Goal: Obtain resource: Download file/media

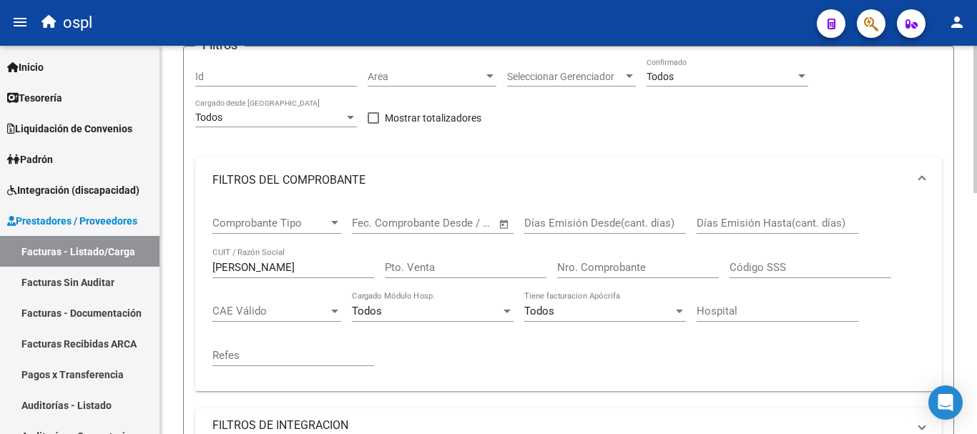
scroll to position [132, 0]
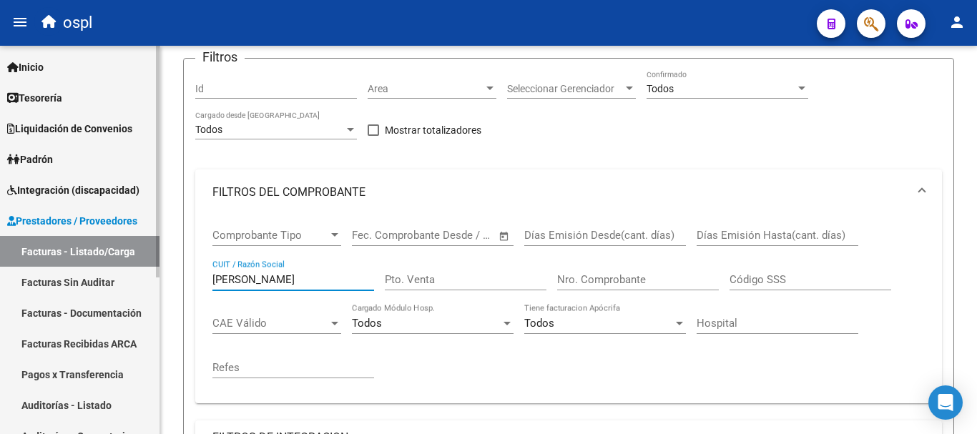
drag, startPoint x: 304, startPoint y: 283, endPoint x: 79, endPoint y: 239, distance: 229.7
click at [79, 239] on mat-sidenav-container "Firma Express Inicio Instructivos Contacto OS Tesorería Extractos Procesados (c…" at bounding box center [488, 240] width 977 height 389
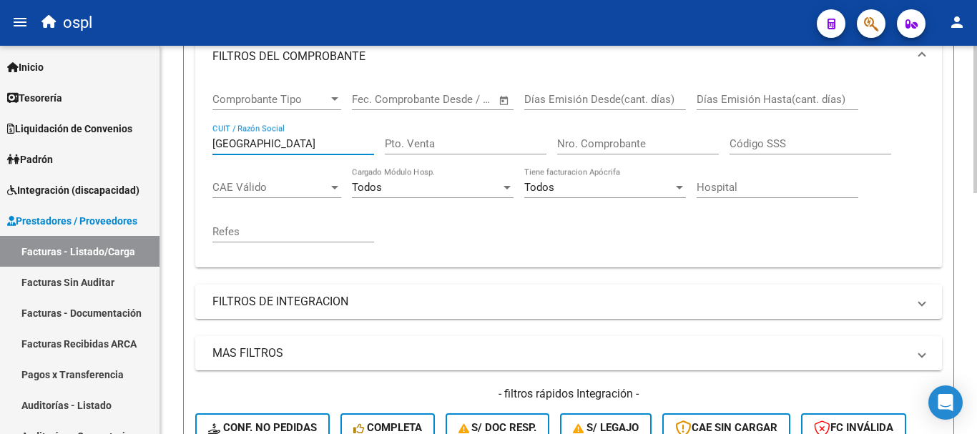
scroll to position [429, 0]
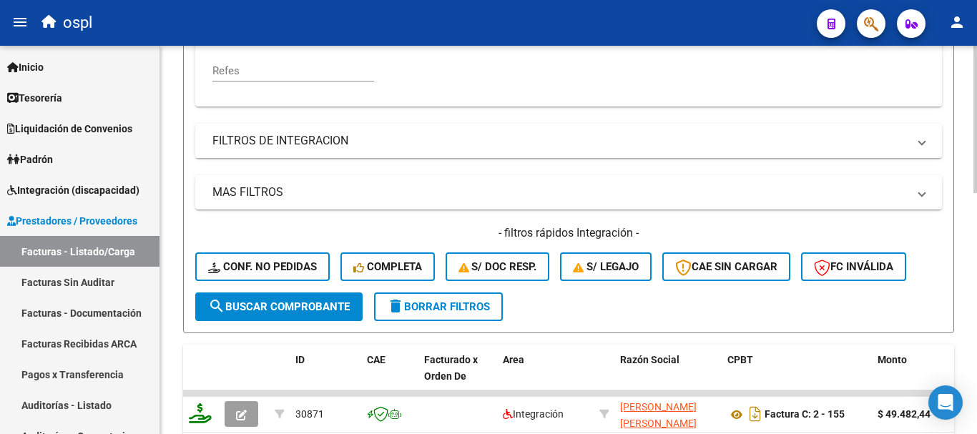
type input "[GEOGRAPHIC_DATA]"
click at [336, 306] on span "search Buscar Comprobante" at bounding box center [279, 307] width 142 height 13
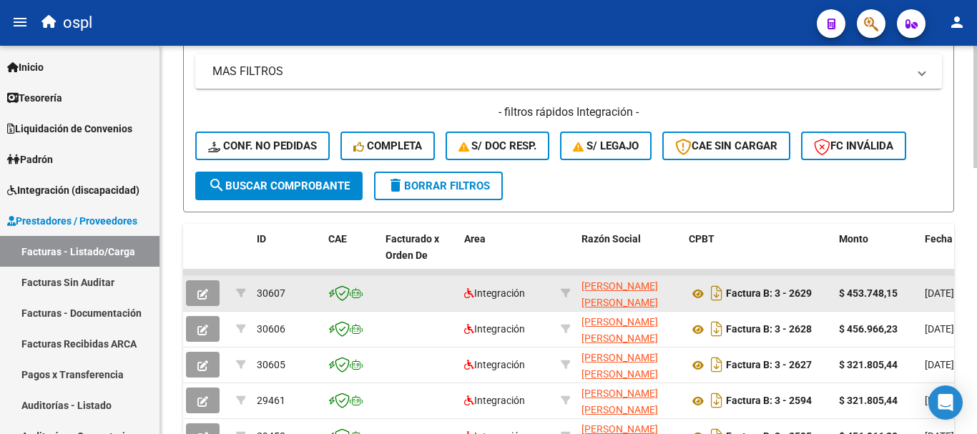
scroll to position [562, 0]
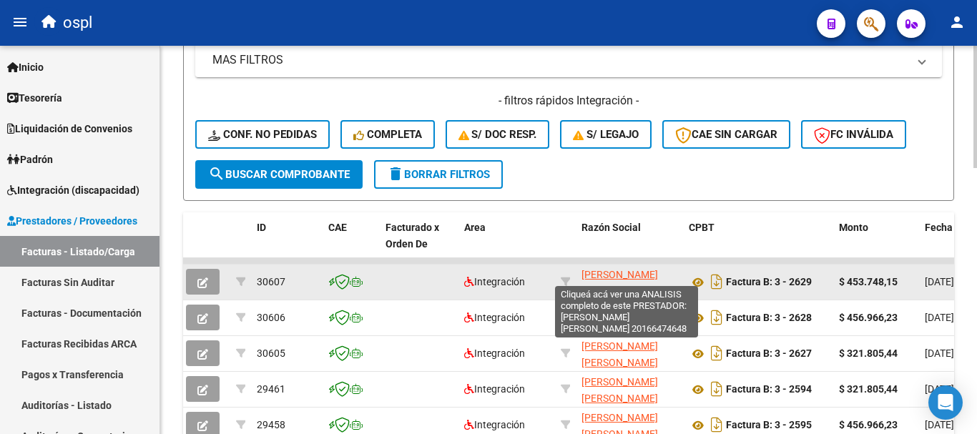
click at [628, 272] on span "[PERSON_NAME] [PERSON_NAME]" at bounding box center [620, 283] width 77 height 28
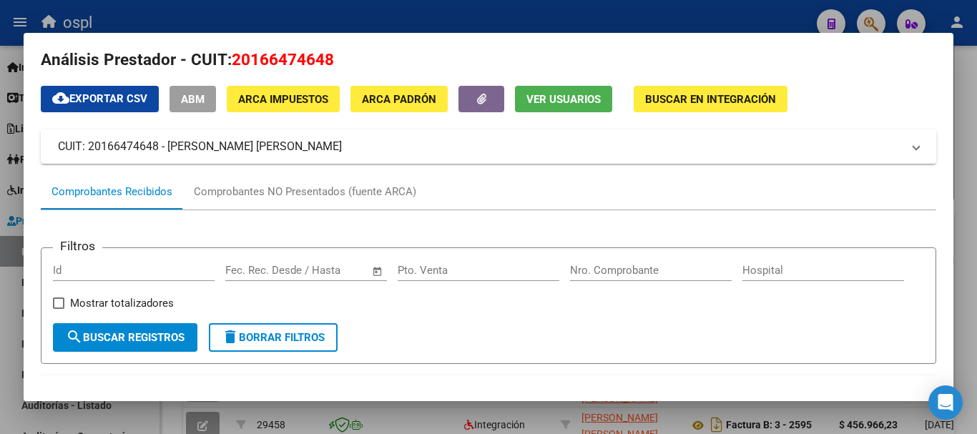
scroll to position [0, 0]
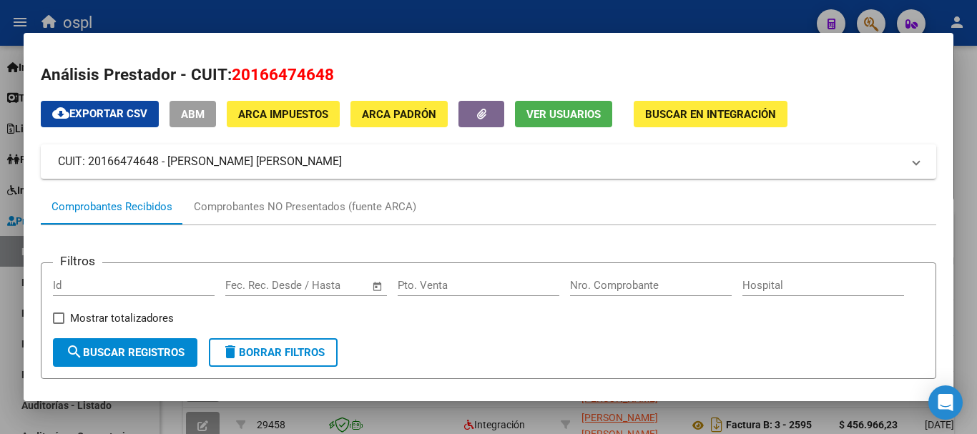
click at [290, 14] on div at bounding box center [488, 217] width 977 height 434
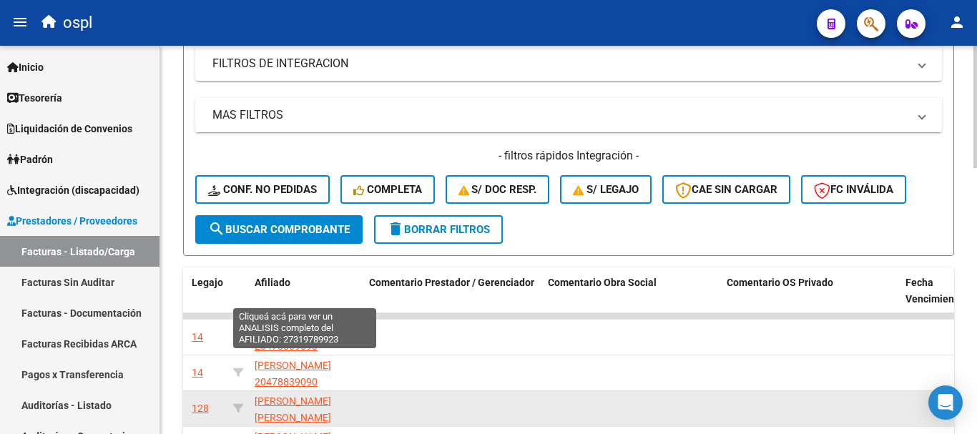
scroll to position [562, 0]
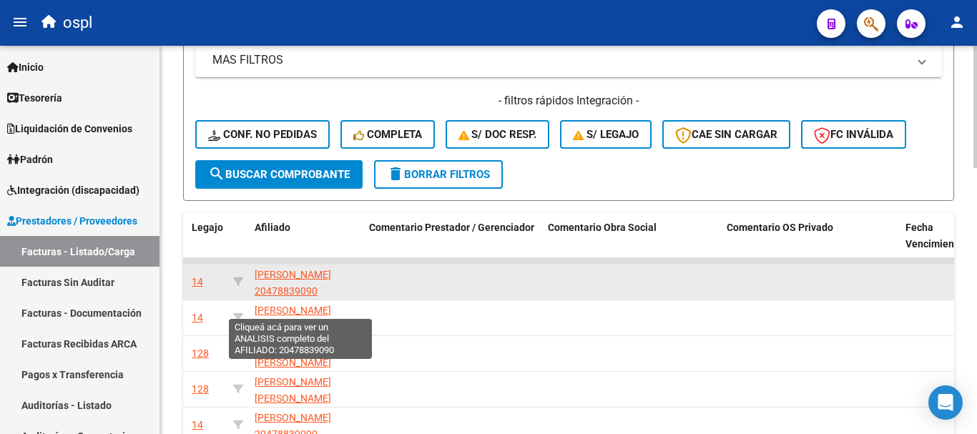
click at [323, 278] on span "[PERSON_NAME] 20478839090" at bounding box center [293, 283] width 77 height 28
type textarea "20478839090"
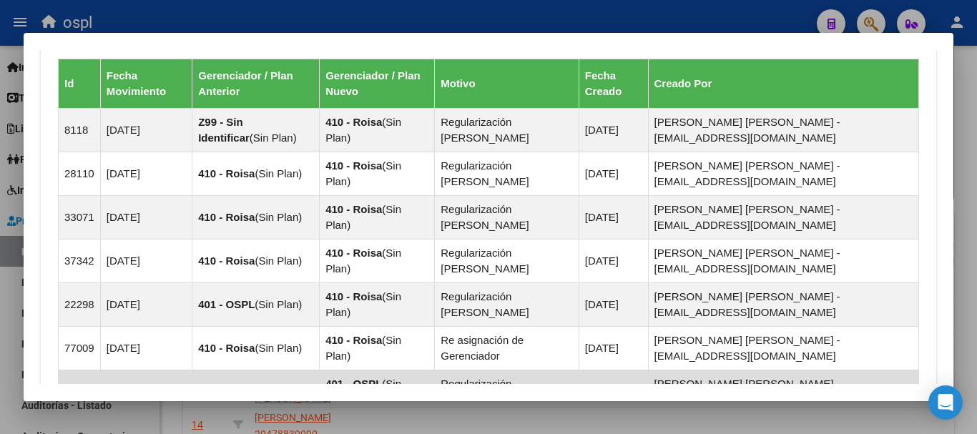
scroll to position [1221, 0]
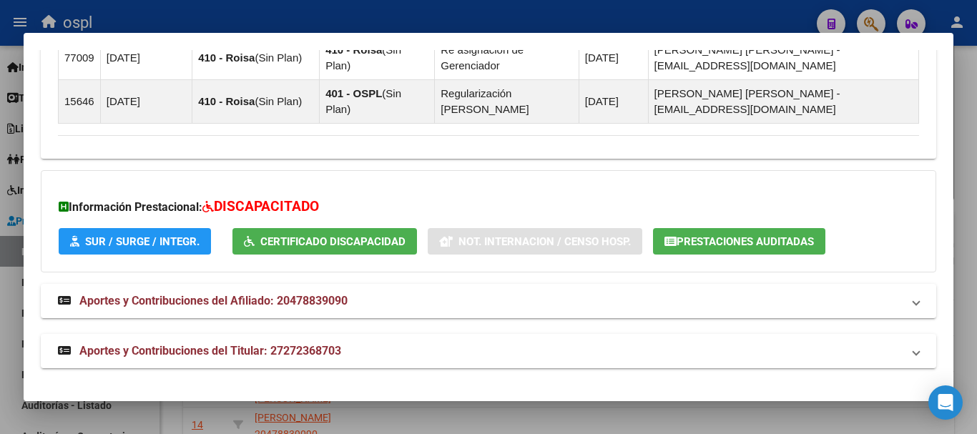
click at [142, 242] on span "SUR / SURGE / INTEGR." at bounding box center [142, 241] width 114 height 13
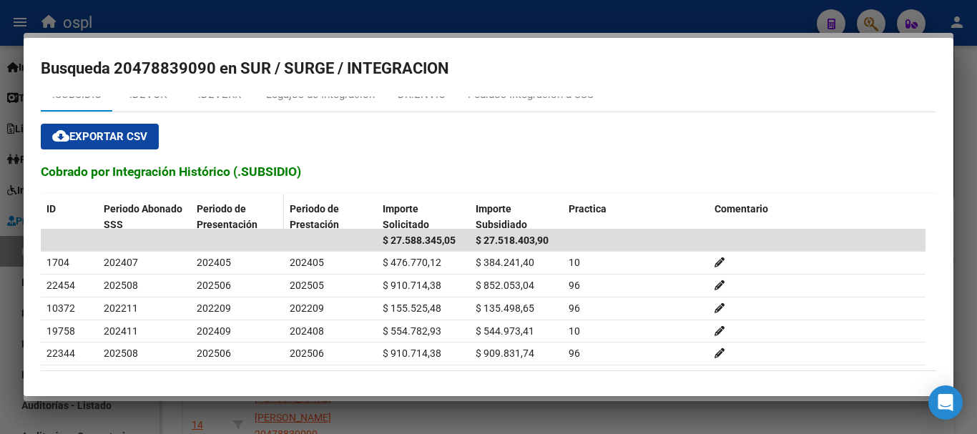
scroll to position [0, 0]
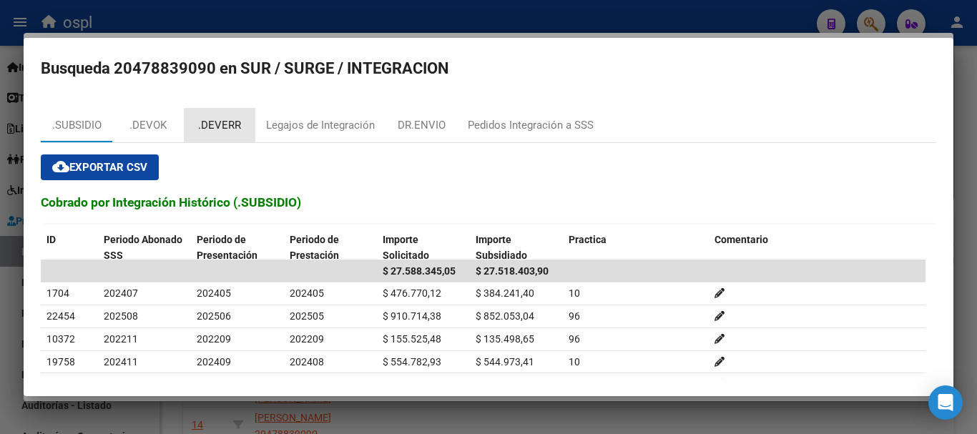
click at [228, 122] on div ".DEVERR" at bounding box center [219, 125] width 43 height 16
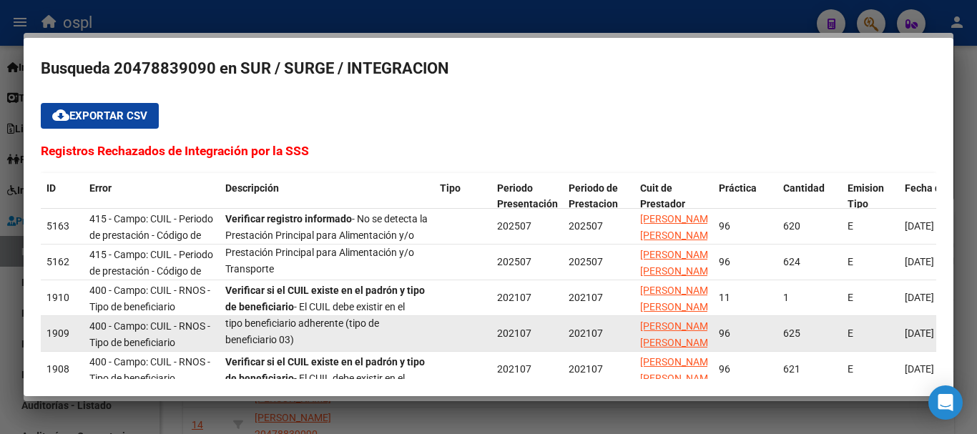
scroll to position [123, 0]
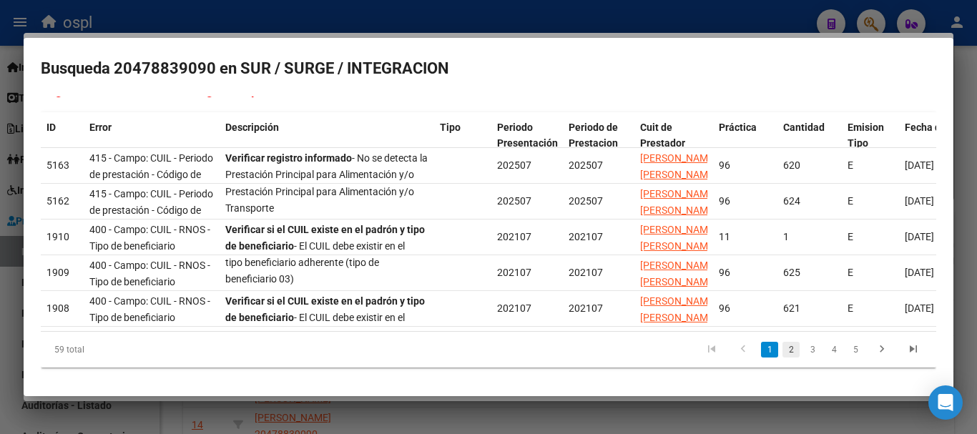
click at [783, 348] on link "2" at bounding box center [791, 350] width 17 height 16
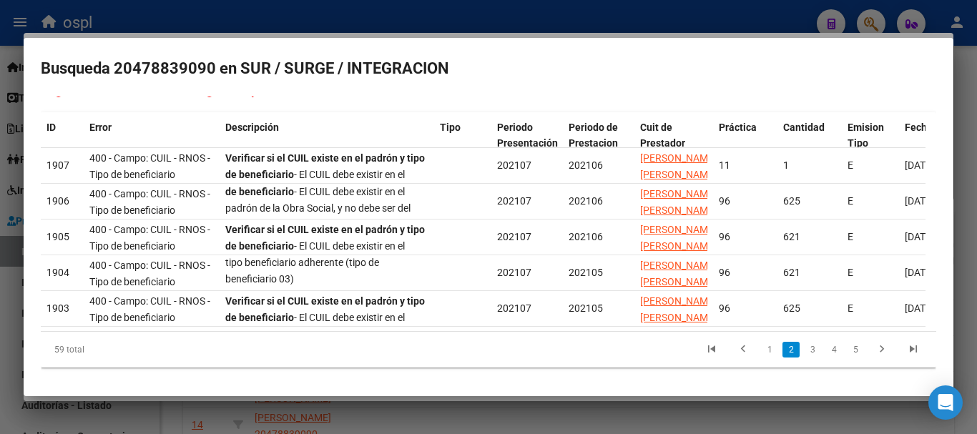
scroll to position [35, 0]
click at [804, 346] on link "3" at bounding box center [812, 350] width 17 height 16
click at [761, 350] on link "1" at bounding box center [769, 350] width 17 height 16
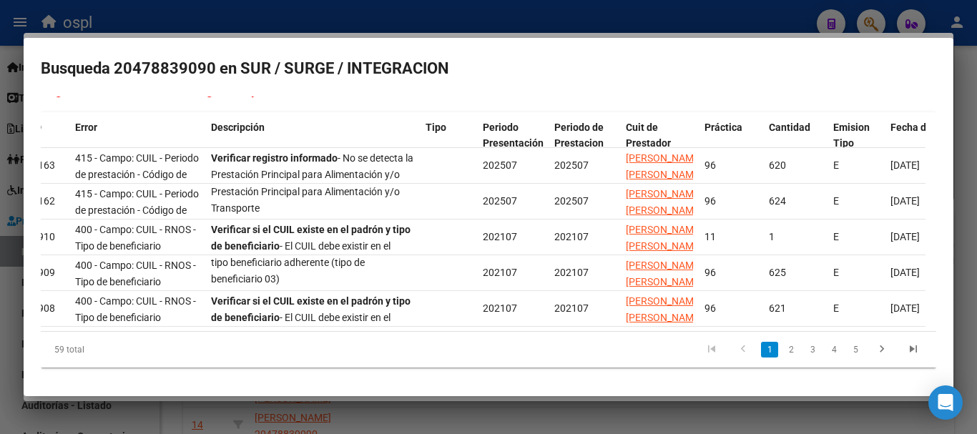
scroll to position [0, 0]
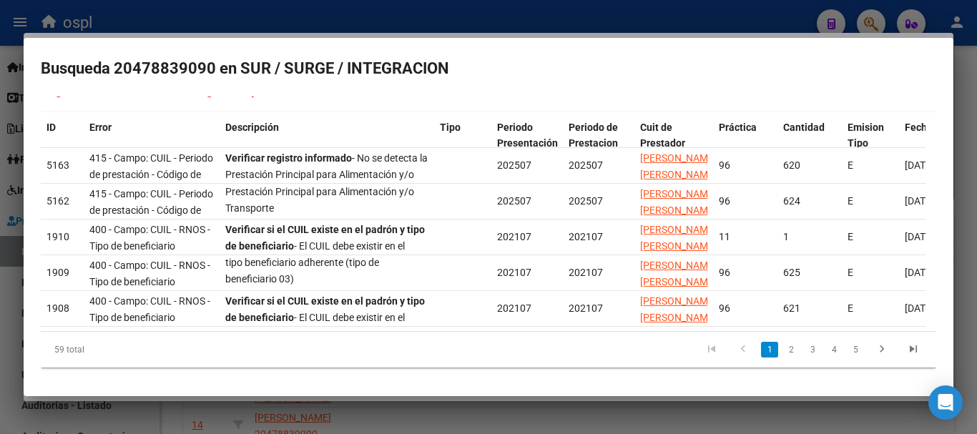
click at [235, 9] on div at bounding box center [488, 217] width 977 height 434
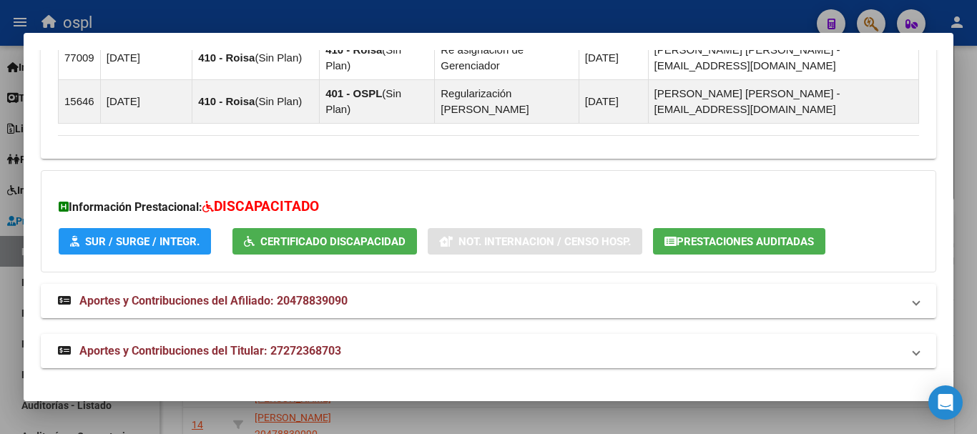
click at [377, 22] on div at bounding box center [488, 217] width 977 height 434
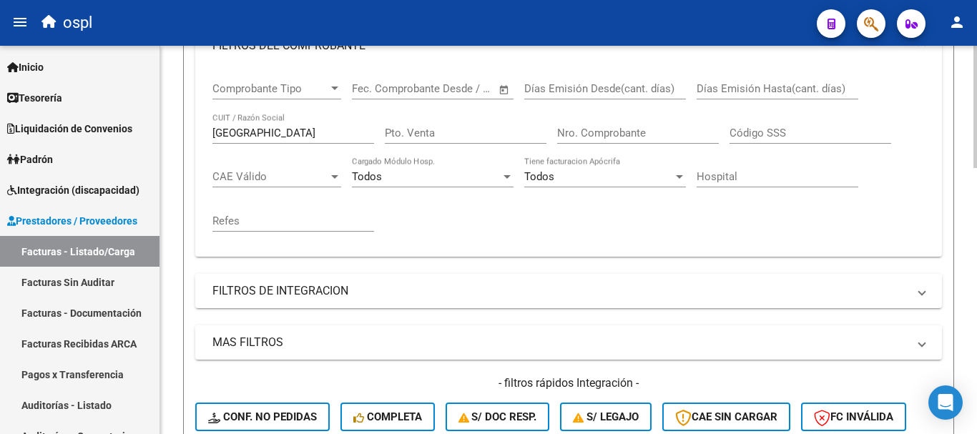
scroll to position [275, 0]
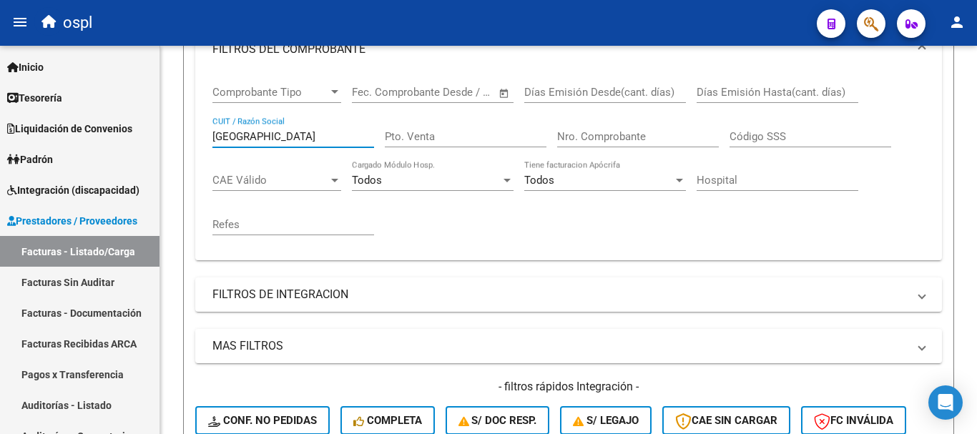
click at [160, 135] on mat-sidenav-container "Firma Express Inicio Instructivos Contacto OS Tesorería Extractos Procesados (c…" at bounding box center [488, 240] width 977 height 389
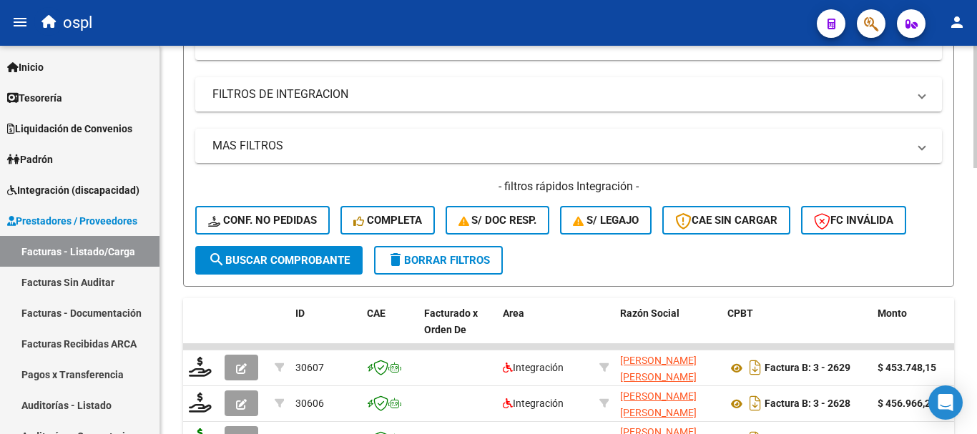
scroll to position [501, 0]
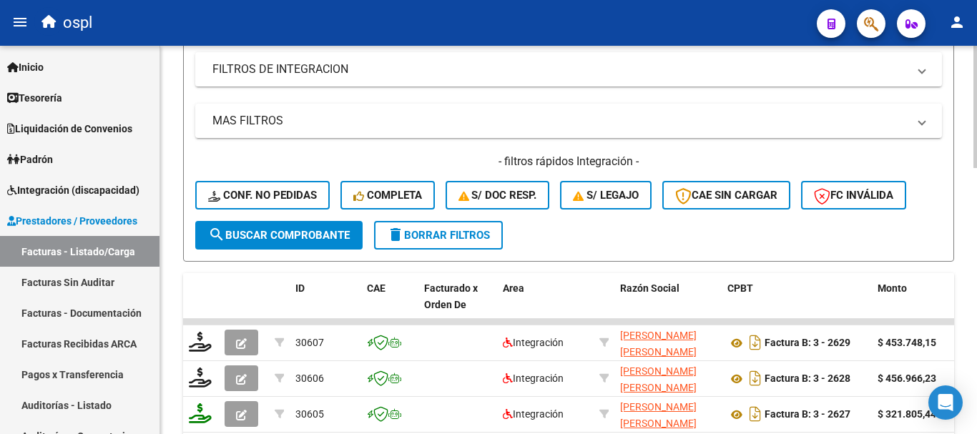
type input "BERMO"
click at [276, 233] on span "search Buscar Comprobante" at bounding box center [279, 235] width 142 height 13
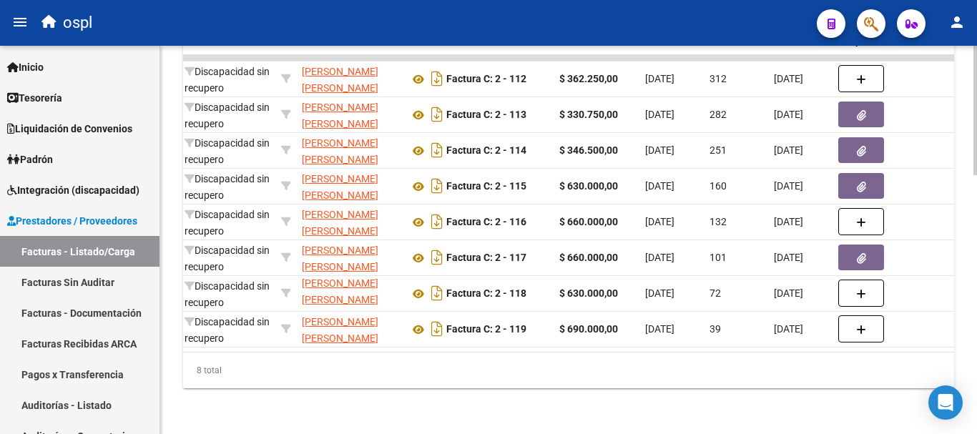
scroll to position [0, 322]
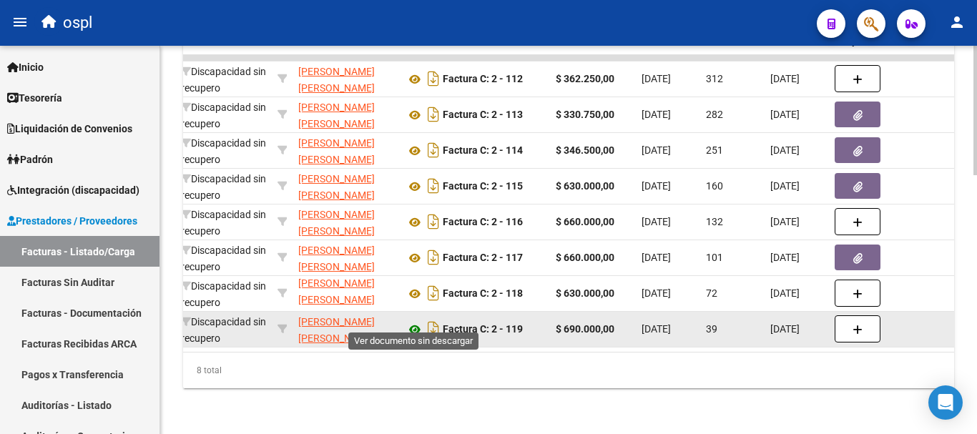
click at [411, 321] on icon at bounding box center [415, 329] width 19 height 17
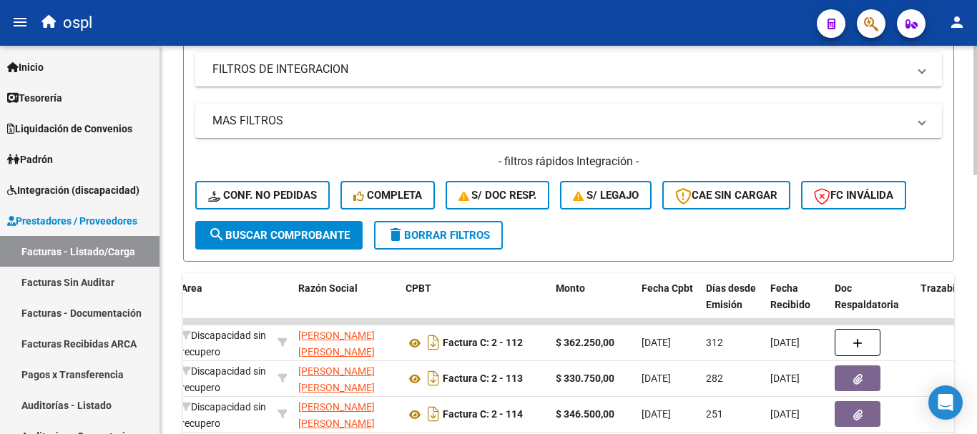
scroll to position [347, 0]
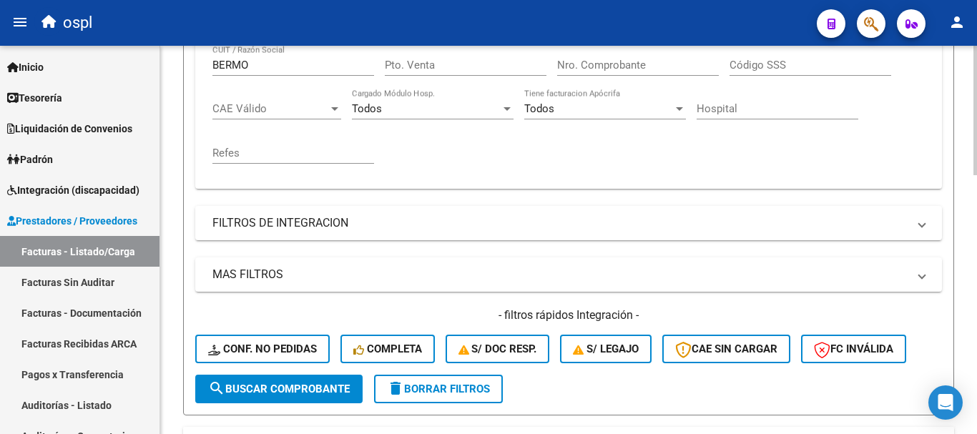
click at [600, 64] on input "Nro. Comprobante" at bounding box center [638, 65] width 162 height 13
type input "120"
click at [290, 392] on span "search Buscar Comprobante" at bounding box center [279, 389] width 142 height 13
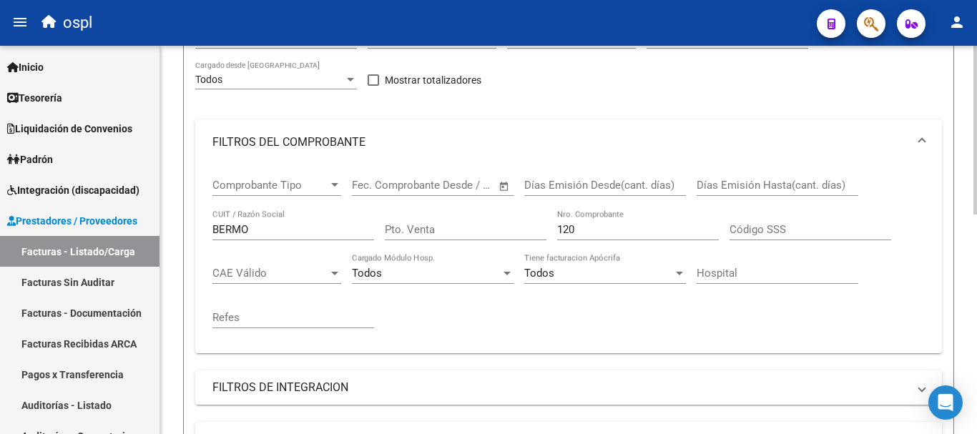
scroll to position [3, 0]
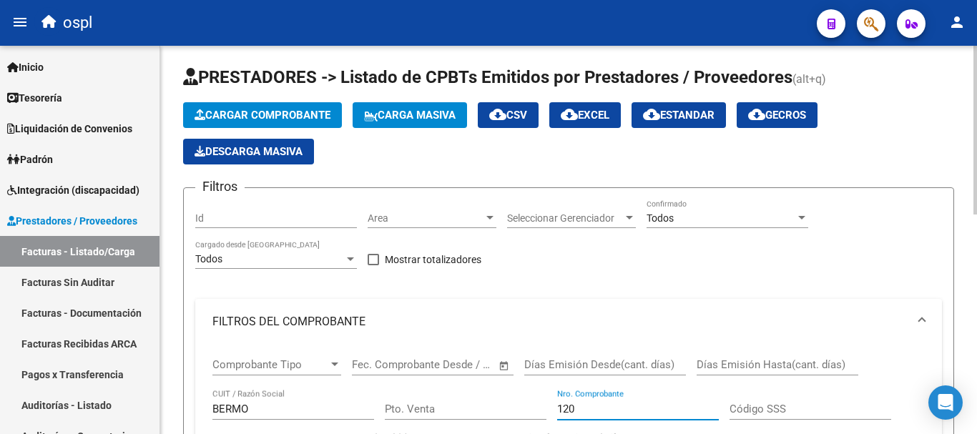
drag, startPoint x: 580, startPoint y: 416, endPoint x: 515, endPoint y: 419, distance: 64.5
click at [519, 419] on div "Comprobante Tipo Comprobante Tipo Fecha inicio – Fecha fin Fec. Comprobante Des…" at bounding box center [569, 433] width 713 height 177
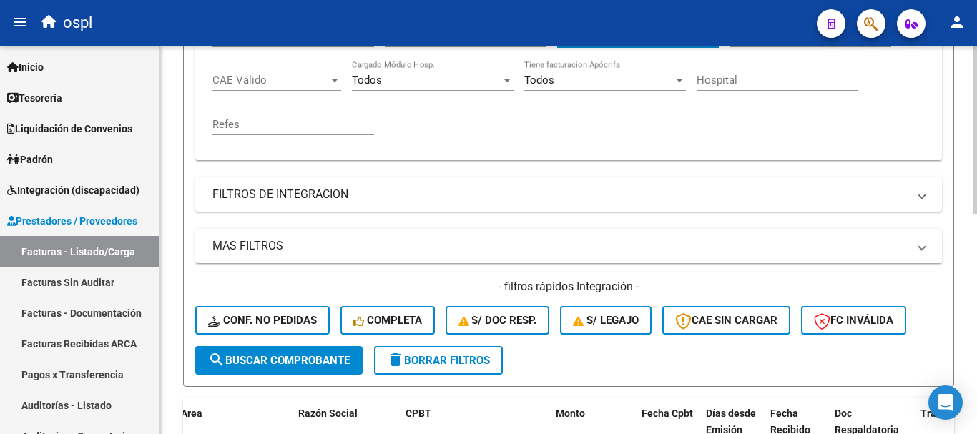
scroll to position [432, 0]
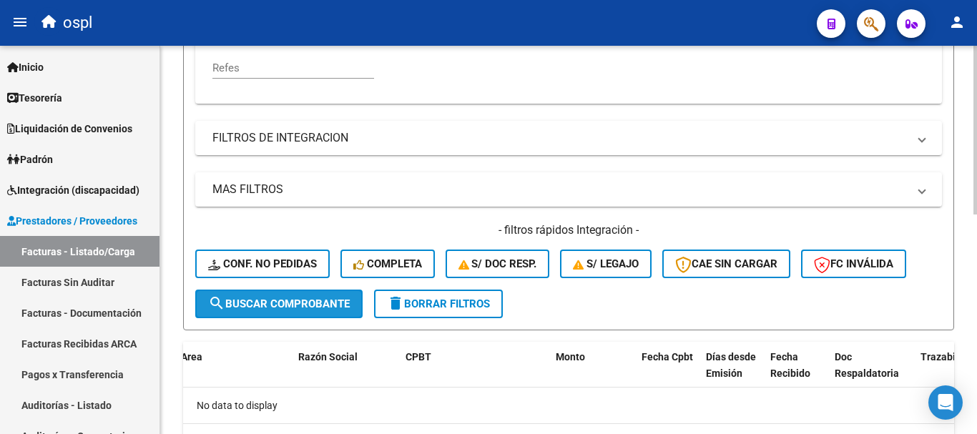
click at [273, 308] on span "search Buscar Comprobante" at bounding box center [279, 304] width 142 height 13
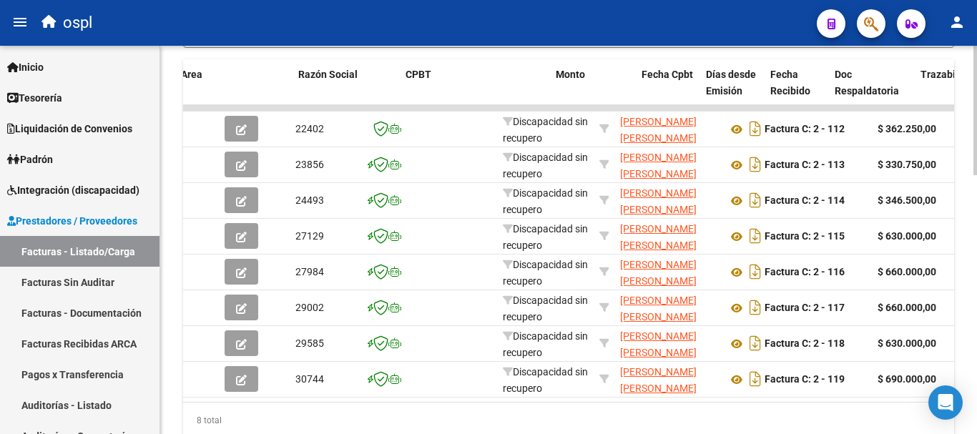
scroll to position [718, 0]
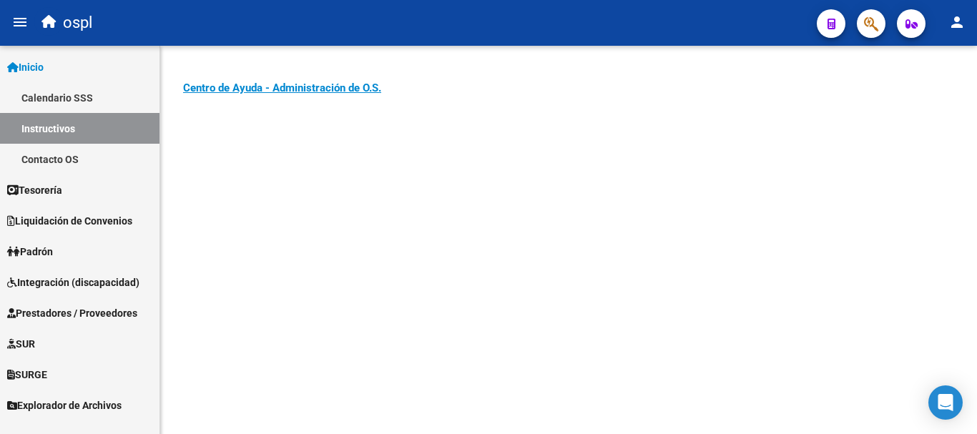
click at [58, 182] on span "Tesorería" at bounding box center [34, 190] width 55 height 16
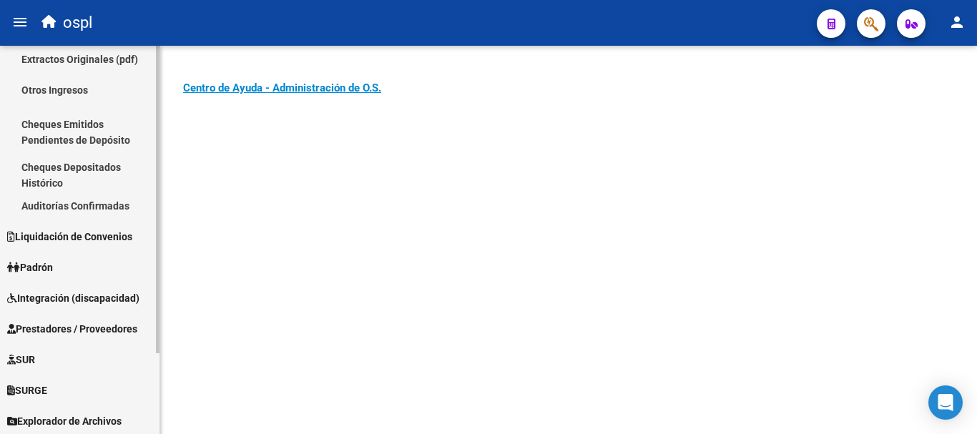
scroll to position [102, 0]
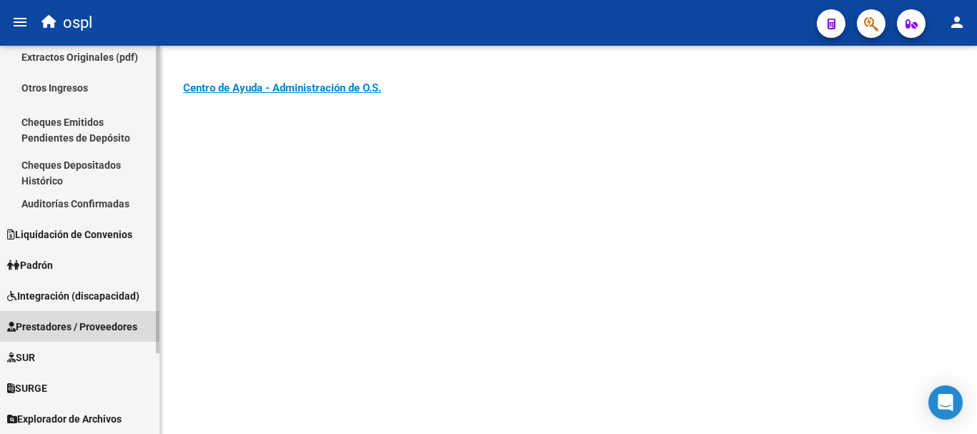
click at [64, 326] on span "Prestadores / Proveedores" at bounding box center [72, 327] width 130 height 16
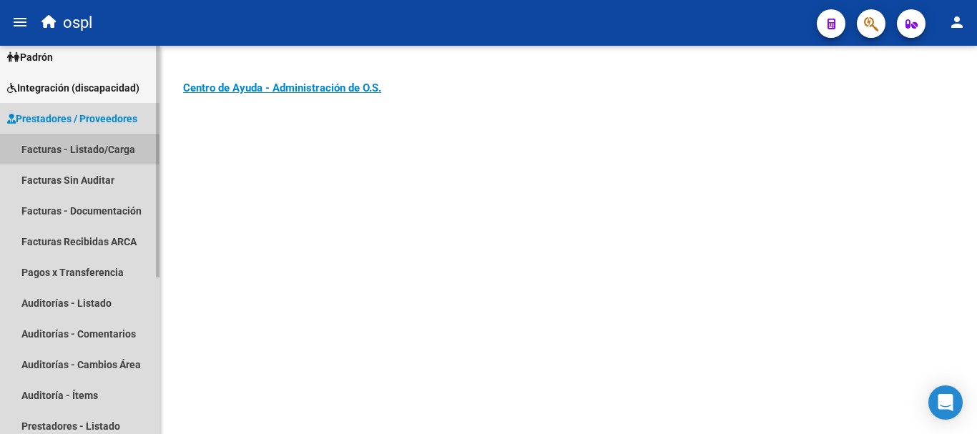
click at [88, 152] on link "Facturas - Listado/Carga" at bounding box center [80, 149] width 160 height 31
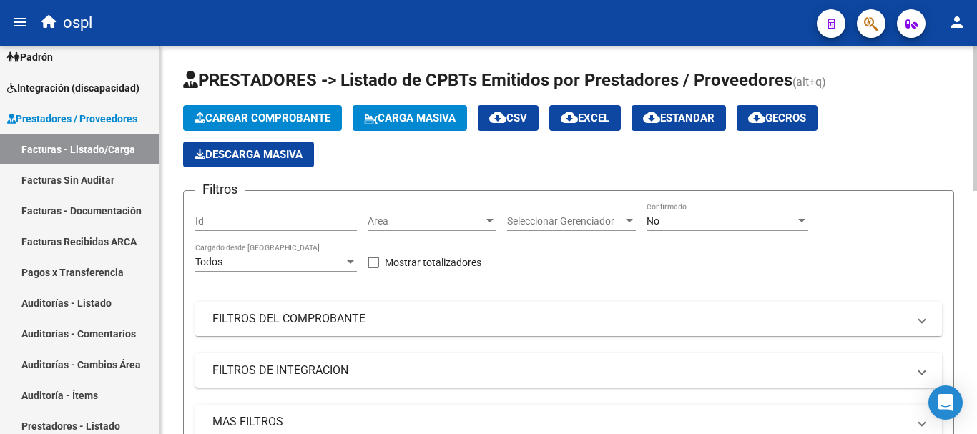
click at [286, 316] on mat-panel-title "FILTROS DEL COMPROBANTE" at bounding box center [560, 319] width 695 height 16
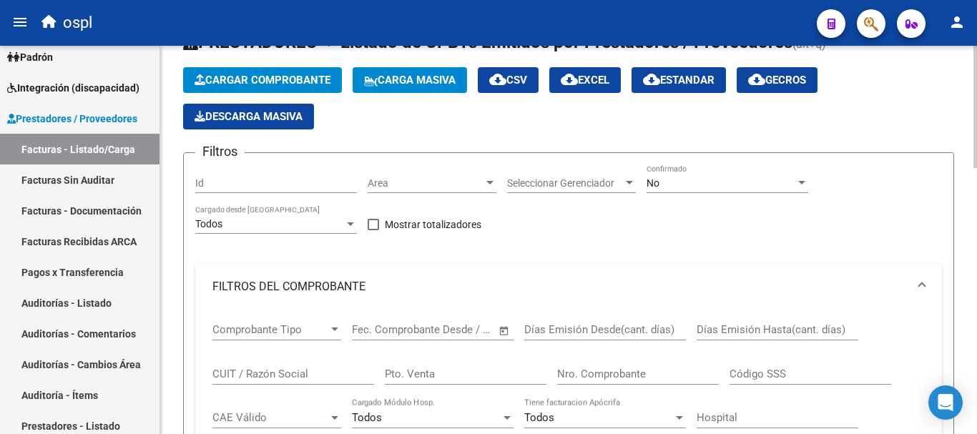
scroll to position [72, 0]
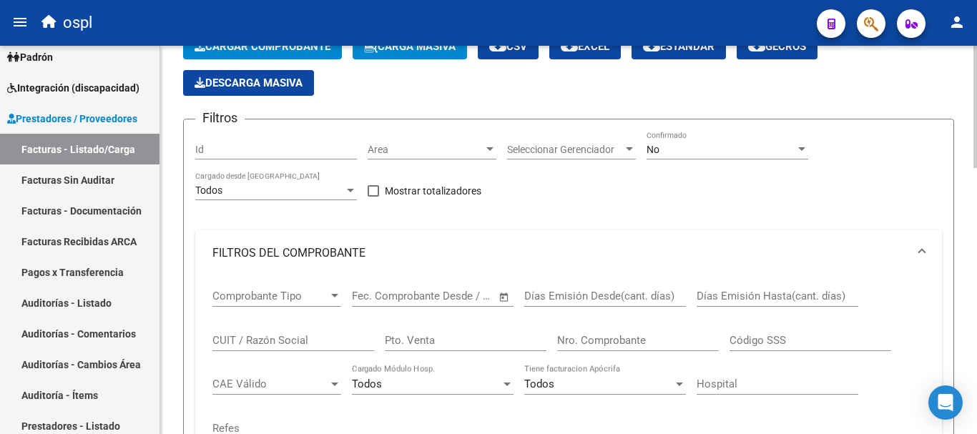
click at [252, 337] on input "CUIT / Razón Social" at bounding box center [294, 340] width 162 height 13
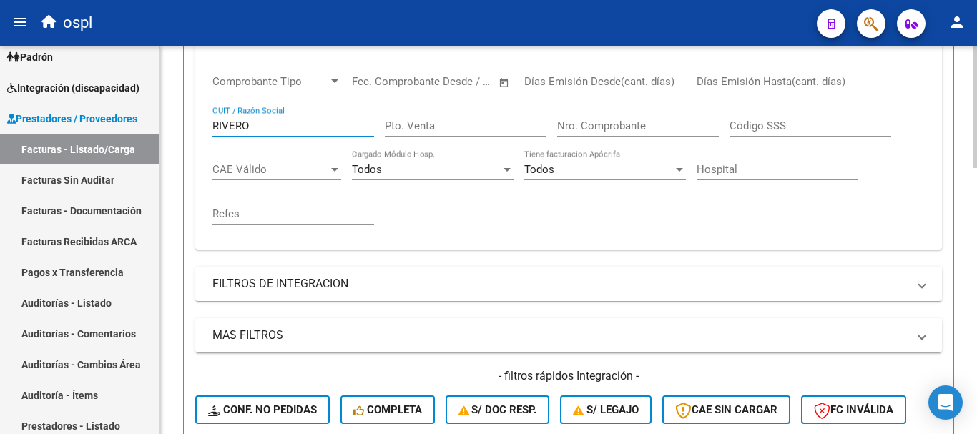
scroll to position [429, 0]
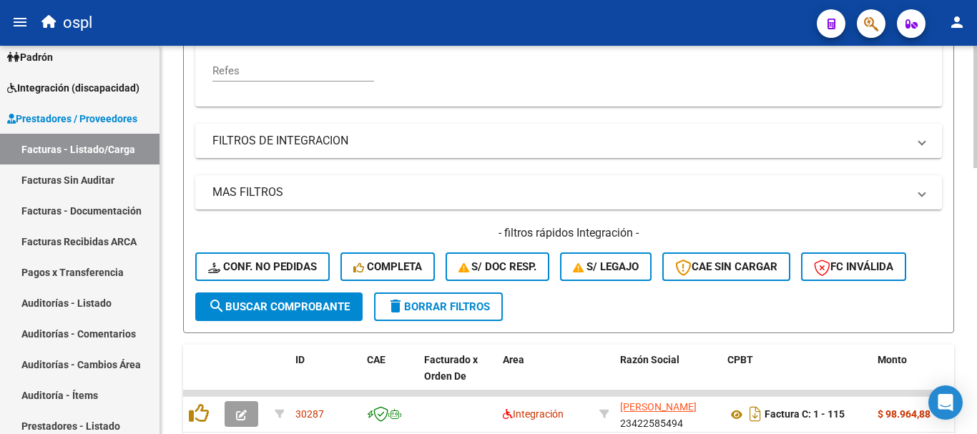
click at [267, 311] on span "search Buscar Comprobante" at bounding box center [279, 307] width 142 height 13
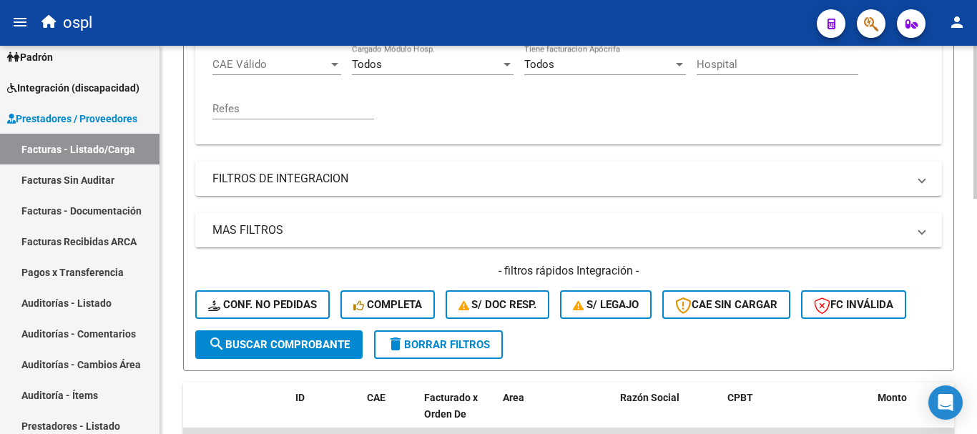
scroll to position [286, 0]
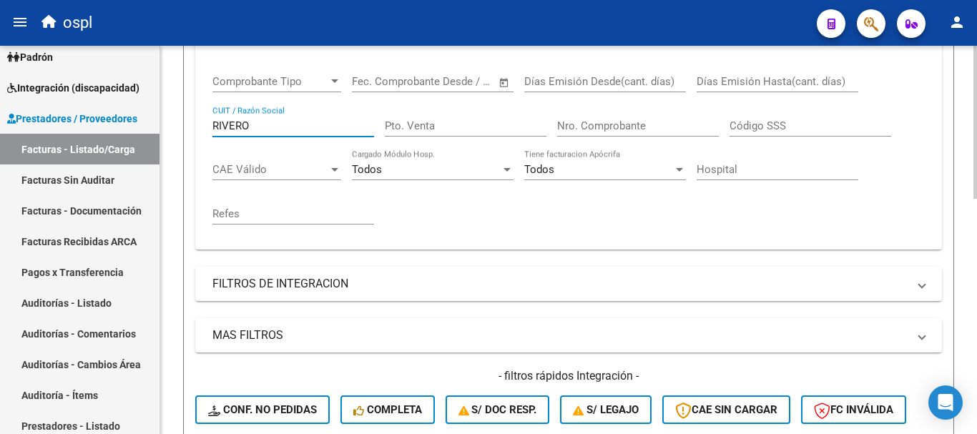
drag, startPoint x: 252, startPoint y: 124, endPoint x: 176, endPoint y: 115, distance: 76.4
click at [176, 115] on div "Video tutorial PRESTADORES -> Listado de CPBTs Emitidos por Prestadores / Prove…" at bounding box center [568, 247] width 817 height 975
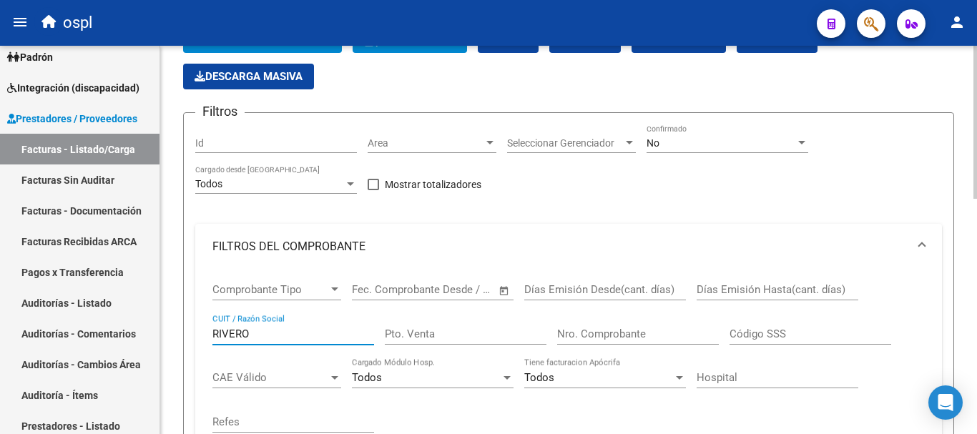
scroll to position [72, 0]
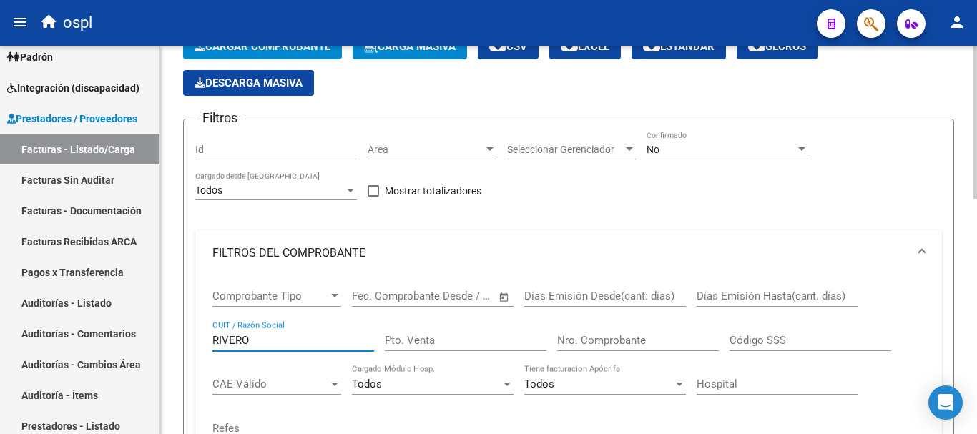
click at [714, 145] on div "No" at bounding box center [721, 150] width 149 height 12
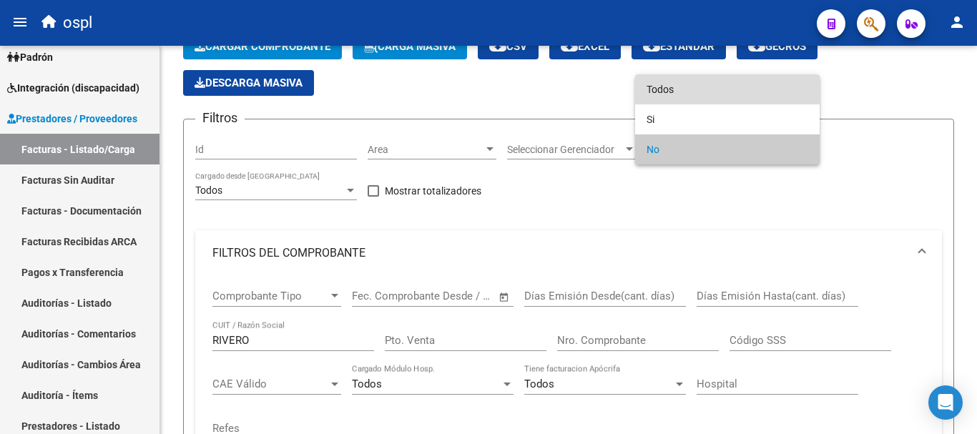
click at [656, 77] on span "Todos" at bounding box center [728, 89] width 162 height 30
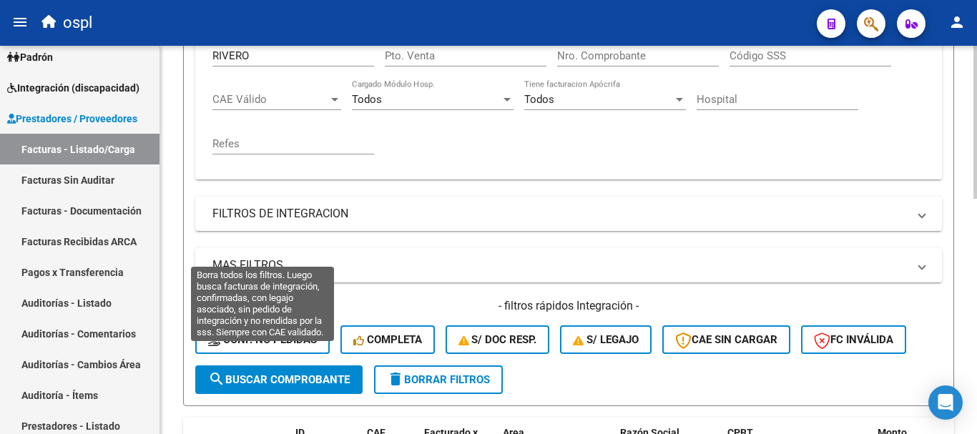
scroll to position [358, 0]
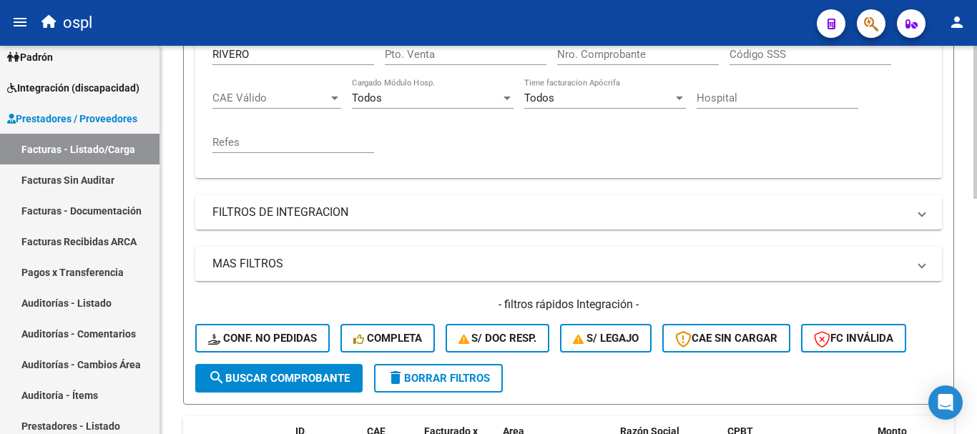
click at [281, 379] on span "search Buscar Comprobante" at bounding box center [279, 378] width 142 height 13
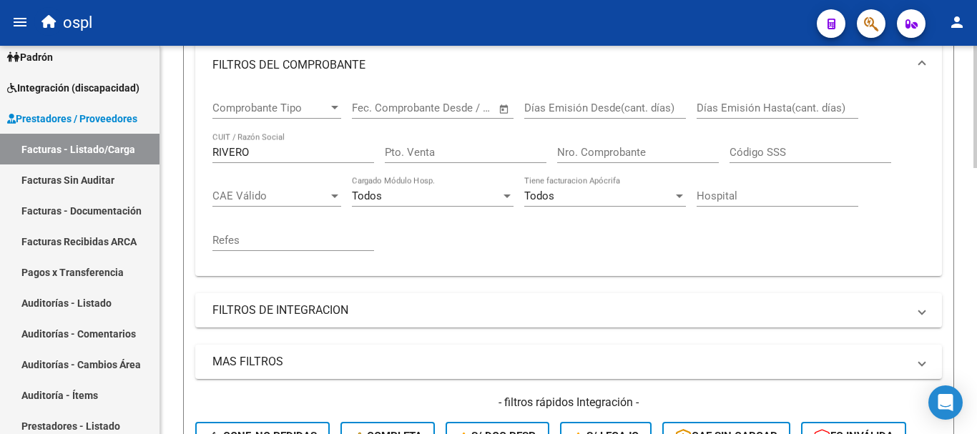
scroll to position [243, 0]
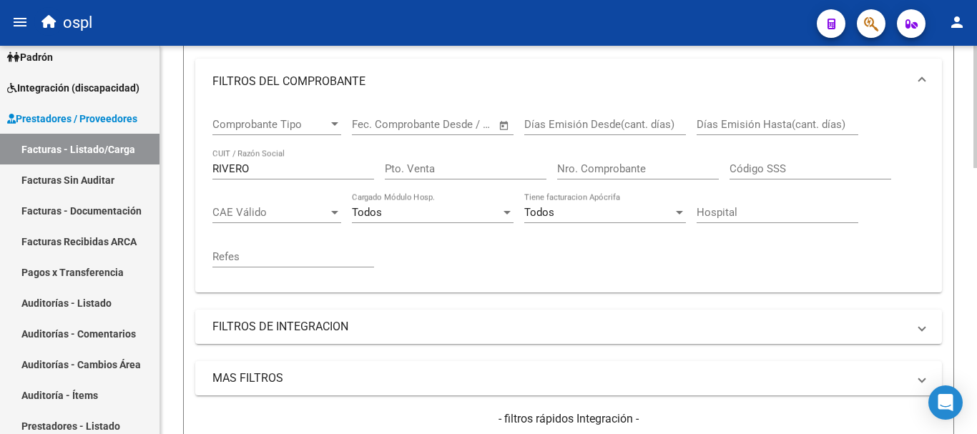
click at [265, 171] on input "RIVERO" at bounding box center [294, 168] width 162 height 13
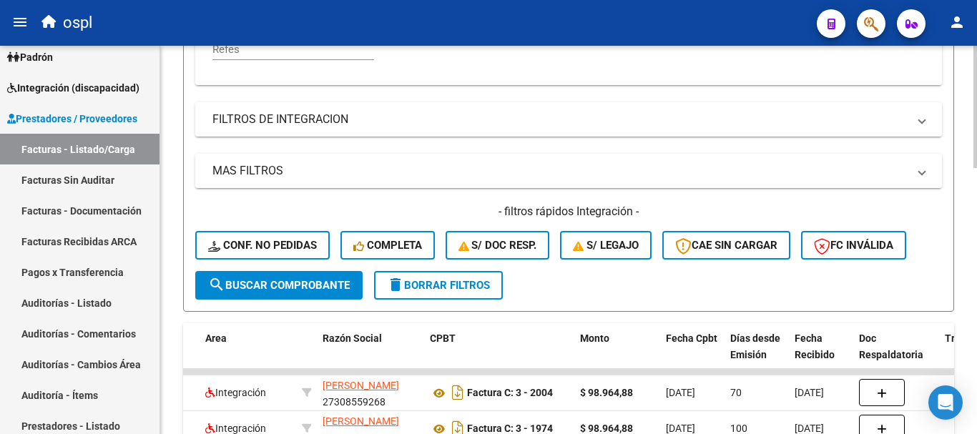
scroll to position [458, 0]
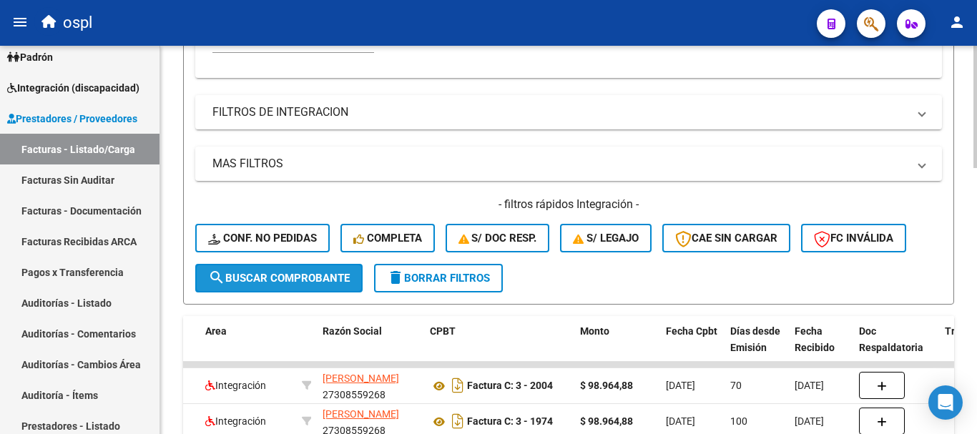
click at [238, 285] on button "search Buscar Comprobante" at bounding box center [278, 278] width 167 height 29
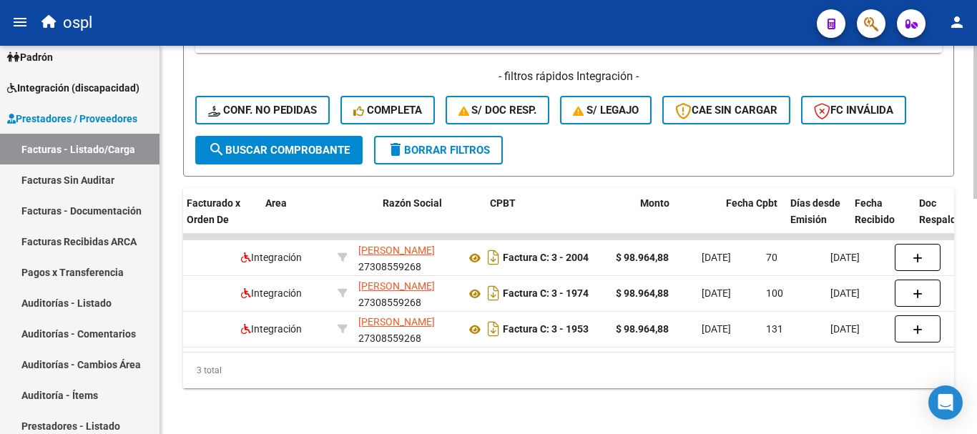
scroll to position [0, 223]
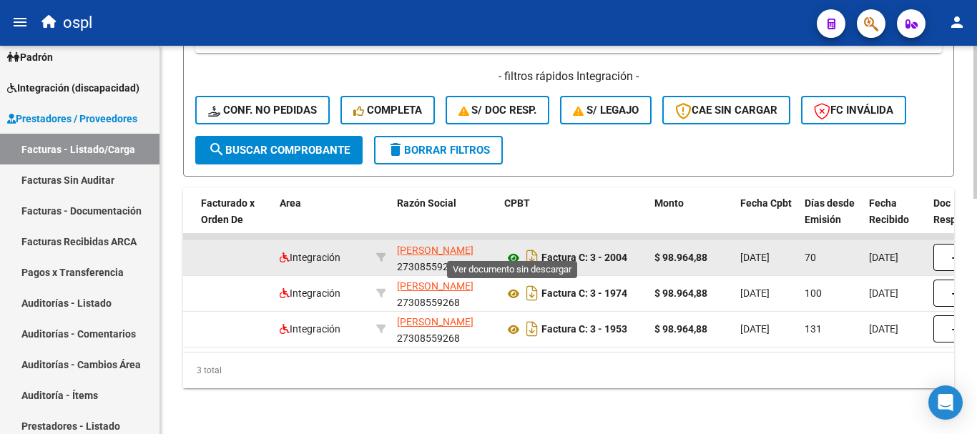
click at [519, 250] on icon at bounding box center [513, 258] width 19 height 17
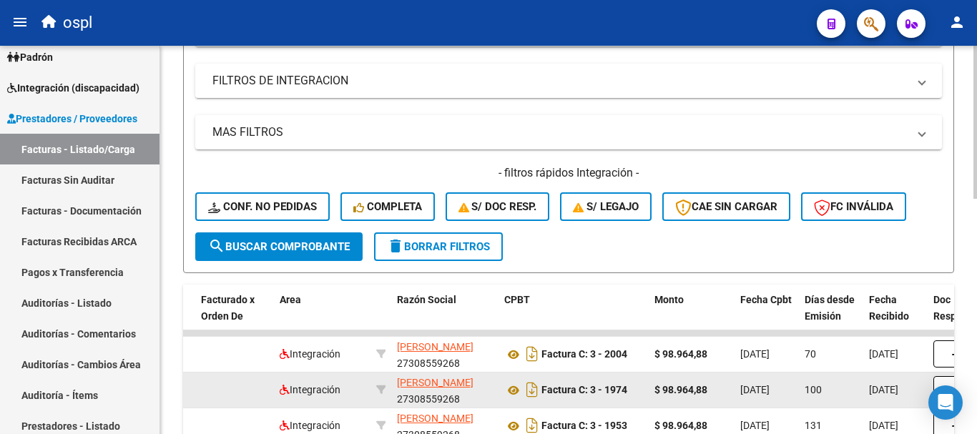
scroll to position [97, 0]
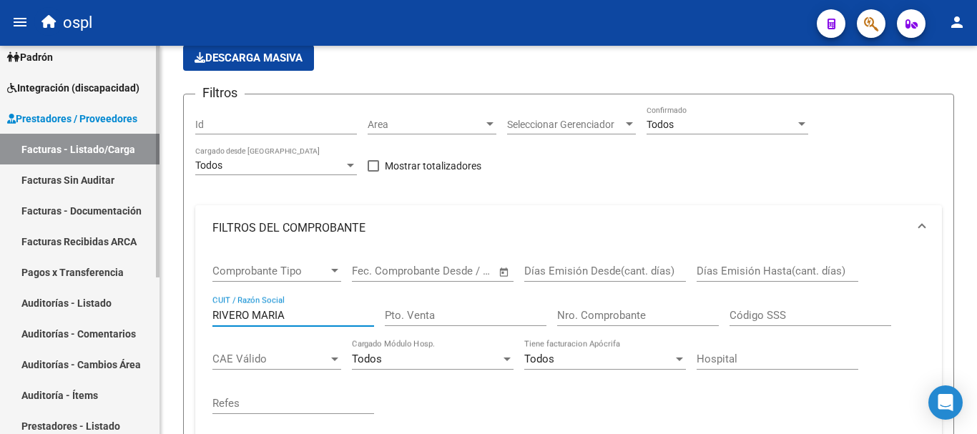
drag, startPoint x: 301, startPoint y: 315, endPoint x: 80, endPoint y: 278, distance: 223.5
click at [80, 278] on mat-sidenav-container "Firma Express Inicio Calendario SSS Instructivos Contacto OS Tesorería Extracto…" at bounding box center [488, 240] width 977 height 389
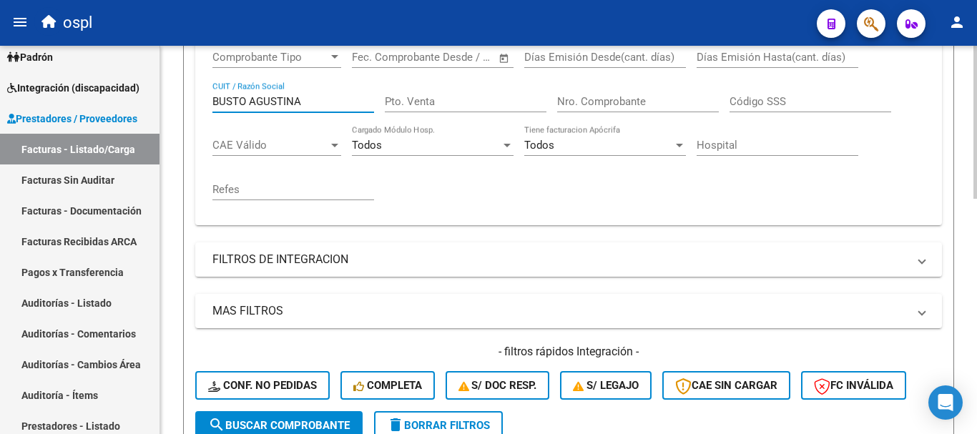
scroll to position [311, 0]
click at [302, 427] on span "search Buscar Comprobante" at bounding box center [279, 425] width 142 height 13
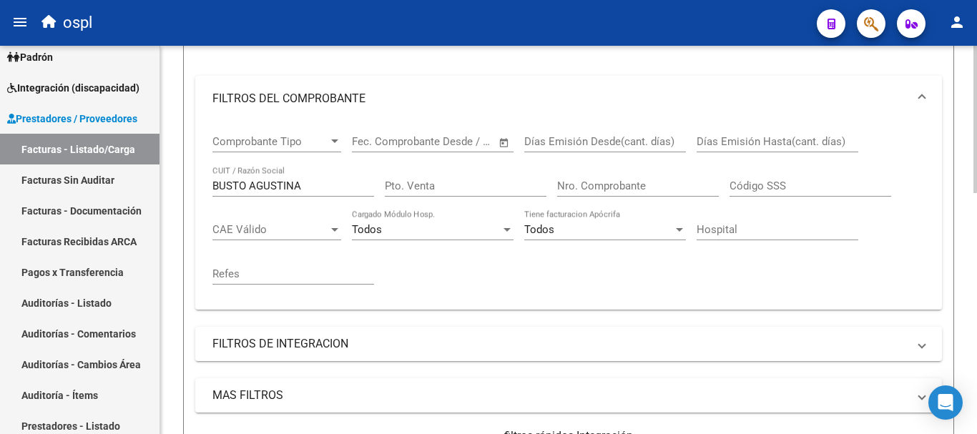
scroll to position [204, 0]
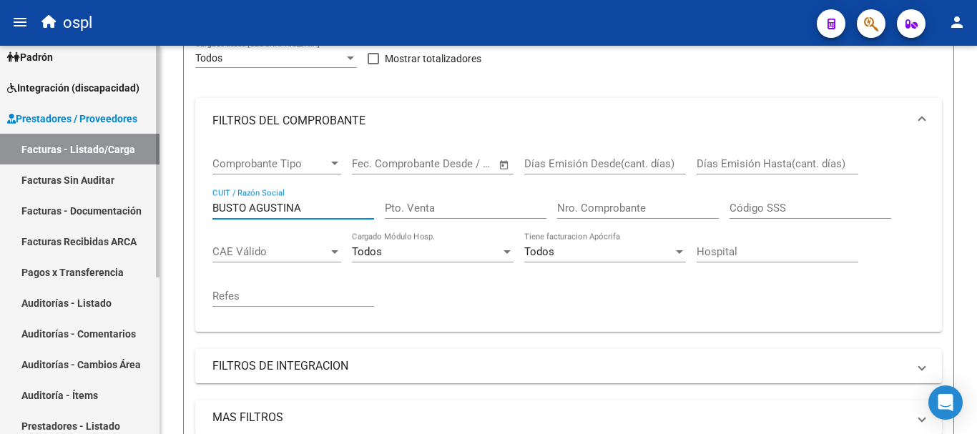
drag, startPoint x: 318, startPoint y: 204, endPoint x: 147, endPoint y: 190, distance: 171.6
click at [147, 190] on mat-sidenav-container "Firma Express Inicio Calendario SSS Instructivos Contacto OS Tesorería Extracto…" at bounding box center [488, 240] width 977 height 389
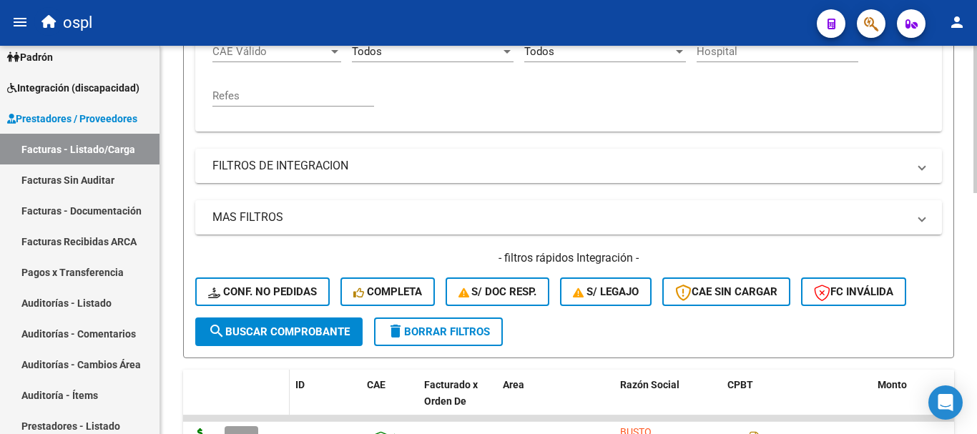
scroll to position [419, 0]
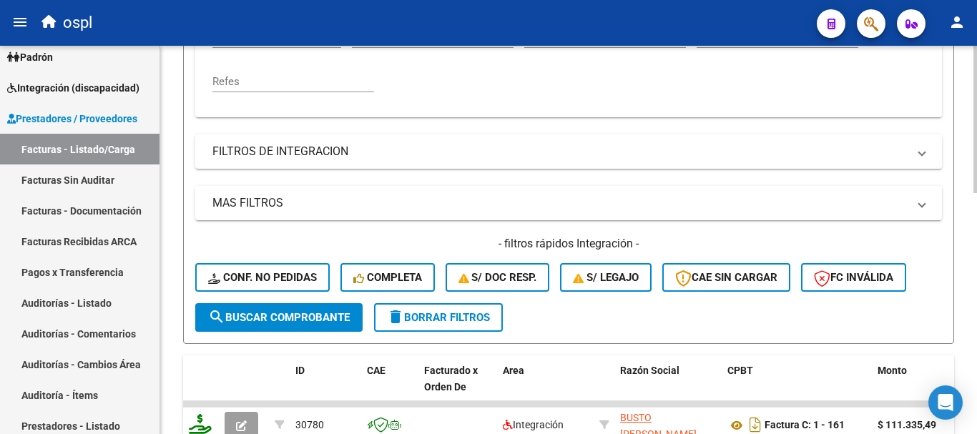
type input "GIMENEZ"
click at [265, 320] on span "search Buscar Comprobante" at bounding box center [279, 317] width 142 height 13
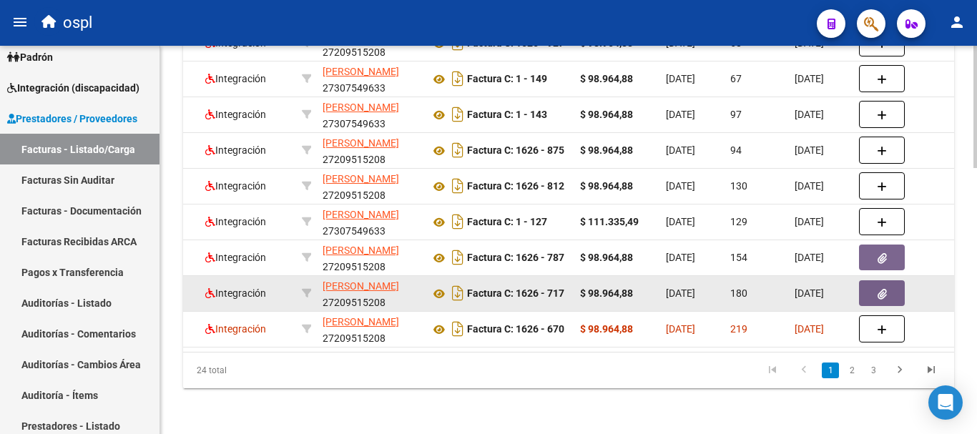
scroll to position [0, 620]
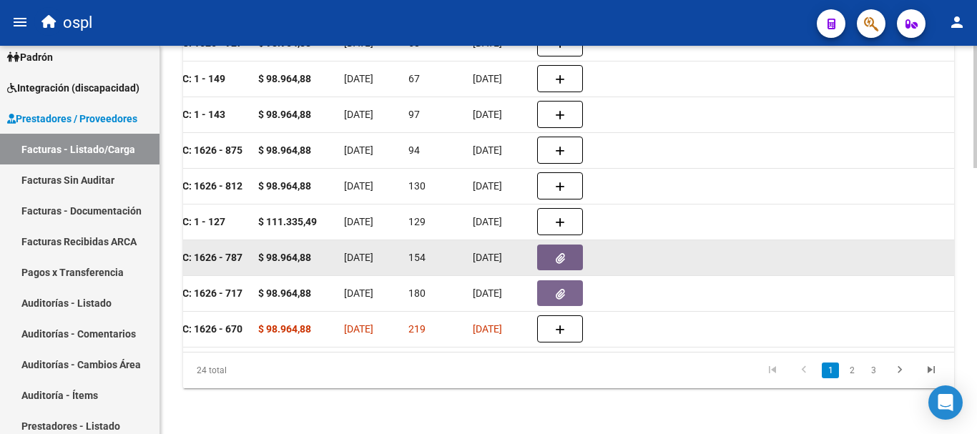
click at [553, 253] on button "button" at bounding box center [560, 258] width 46 height 26
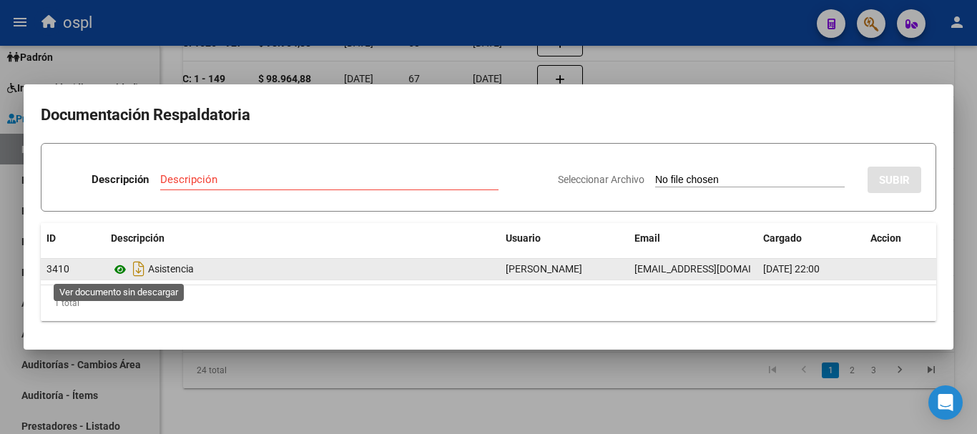
click at [120, 269] on icon at bounding box center [120, 269] width 19 height 17
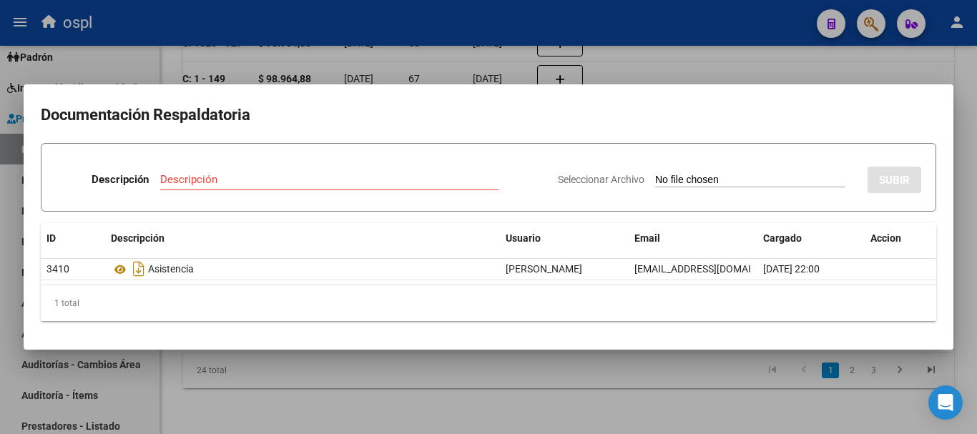
click at [323, 359] on div at bounding box center [488, 217] width 977 height 434
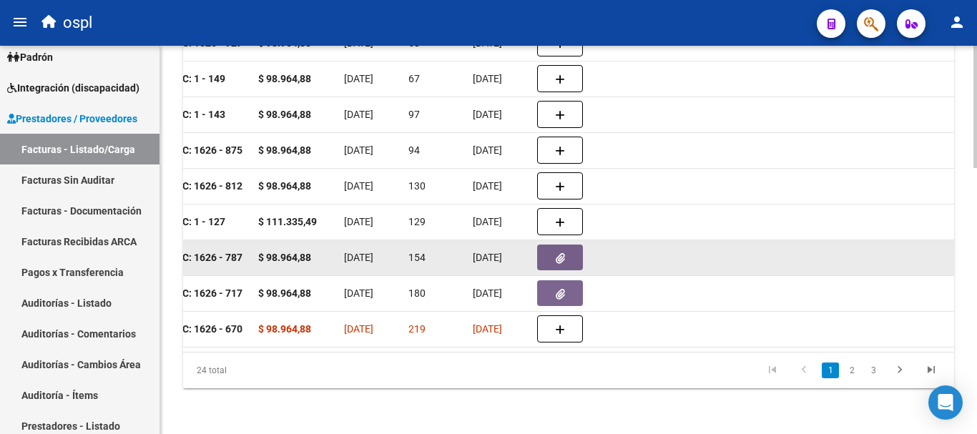
click at [547, 245] on button "button" at bounding box center [560, 258] width 46 height 26
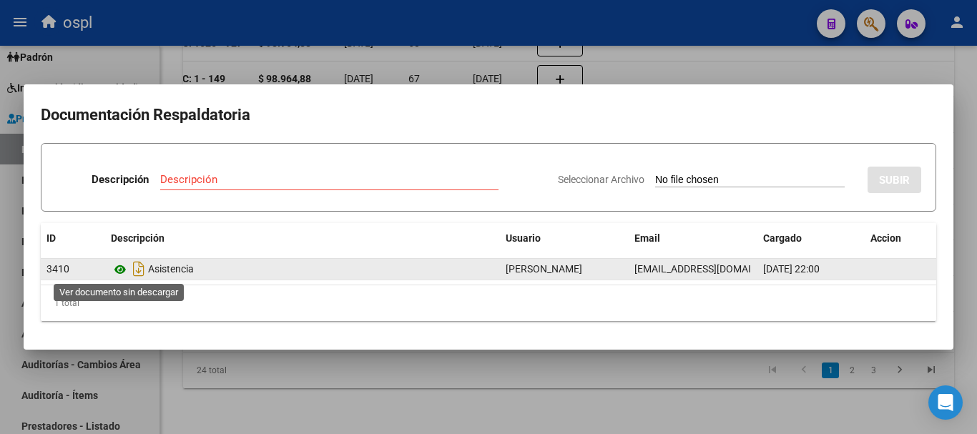
click at [122, 270] on icon at bounding box center [120, 269] width 19 height 17
